Goal: Navigation & Orientation: Find specific page/section

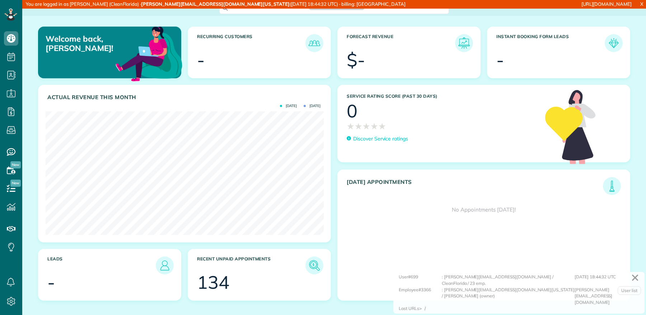
scroll to position [123, 278]
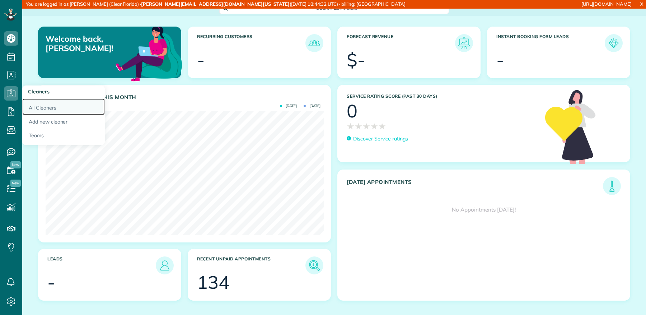
click at [37, 106] on link "All Cleaners" at bounding box center [63, 106] width 83 height 17
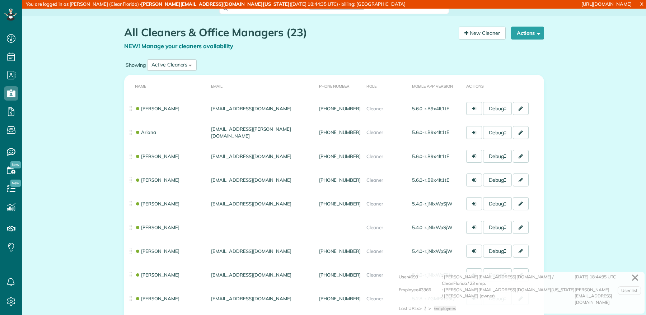
scroll to position [3, 3]
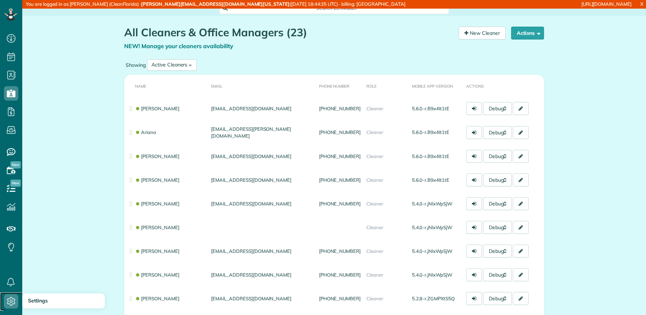
click at [15, 296] on icon at bounding box center [11, 301] width 14 height 14
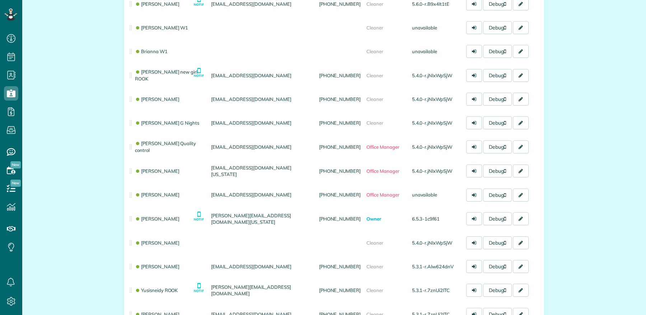
scroll to position [386, 0]
